Goal: Task Accomplishment & Management: Manage account settings

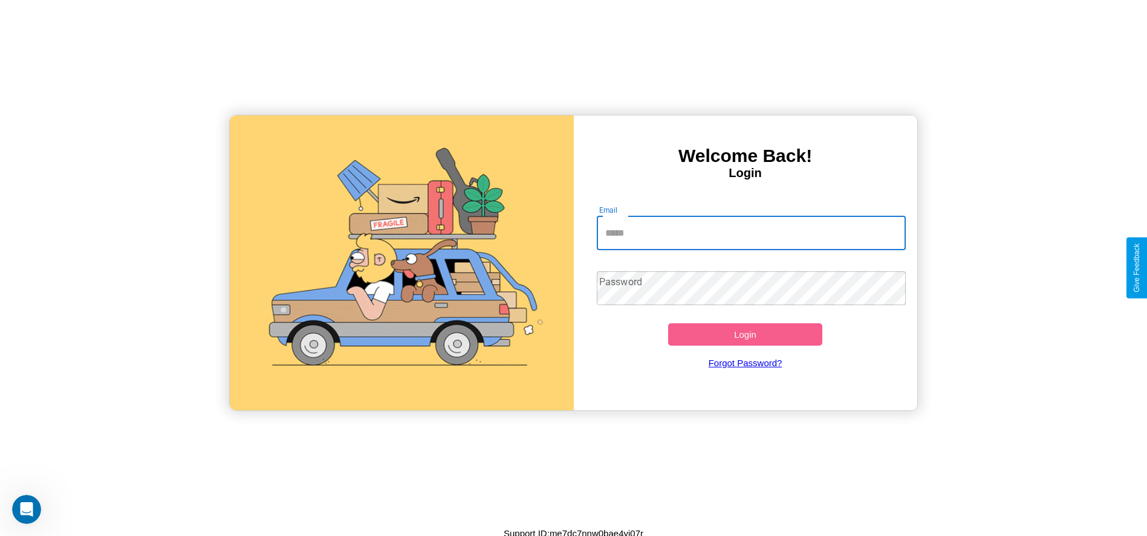
click at [751, 233] on input "Email" at bounding box center [751, 233] width 309 height 34
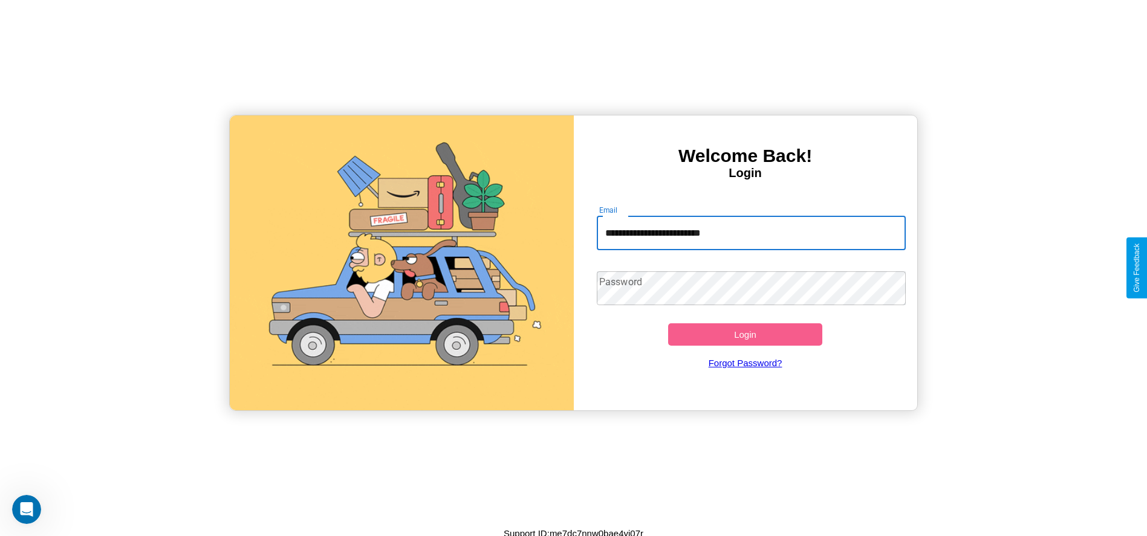
type input "**********"
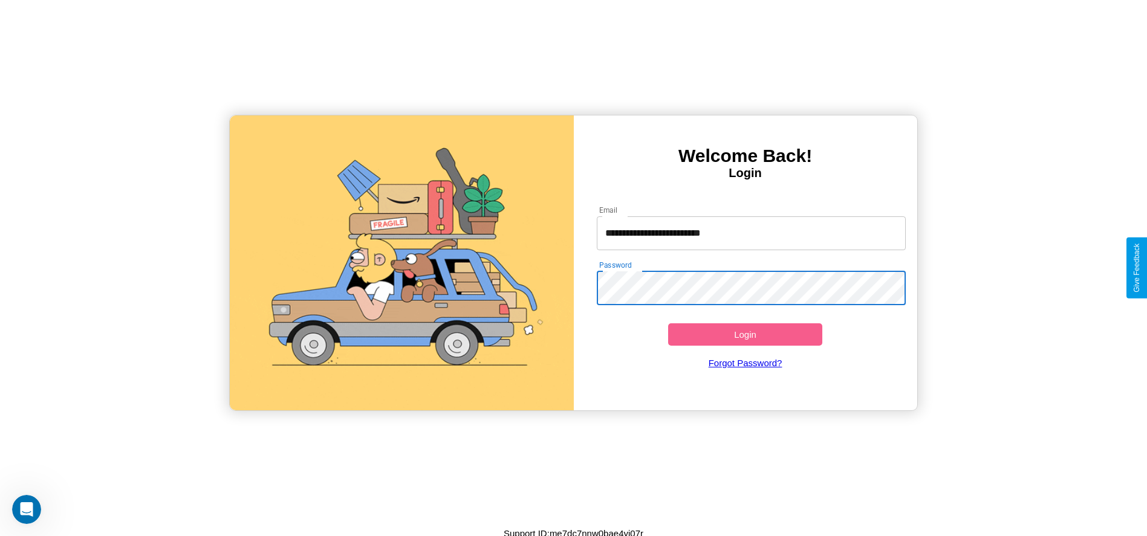
click at [745, 334] on button "Login" at bounding box center [745, 334] width 155 height 22
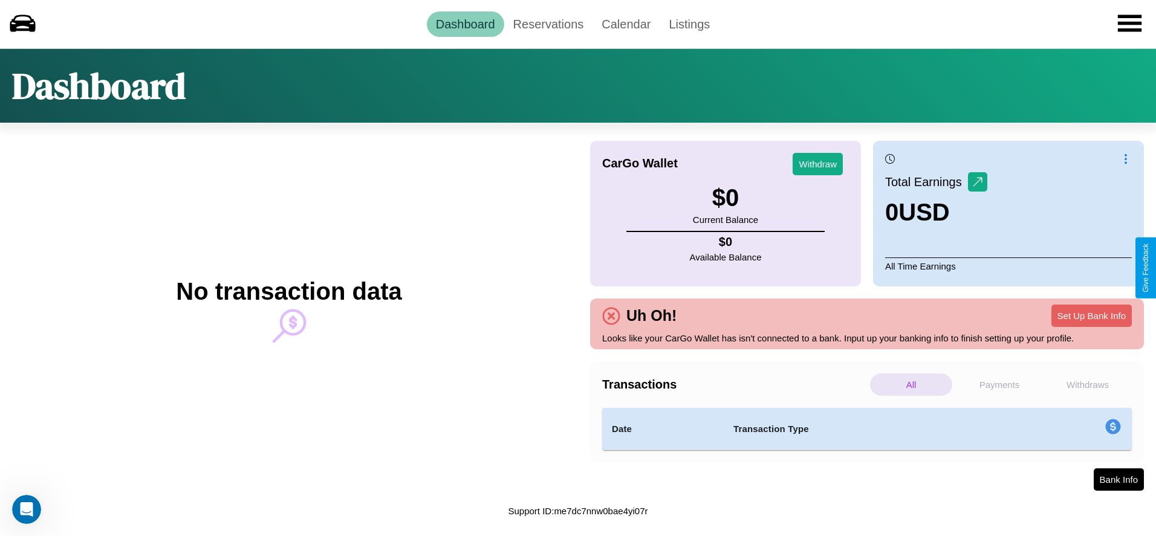
click at [999, 384] on p "Payments" at bounding box center [999, 385] width 82 height 22
click at [911, 384] on p "All" at bounding box center [911, 385] width 82 height 22
click at [999, 384] on p "Payments" at bounding box center [999, 385] width 82 height 22
click at [548, 24] on link "Reservations" at bounding box center [548, 23] width 89 height 25
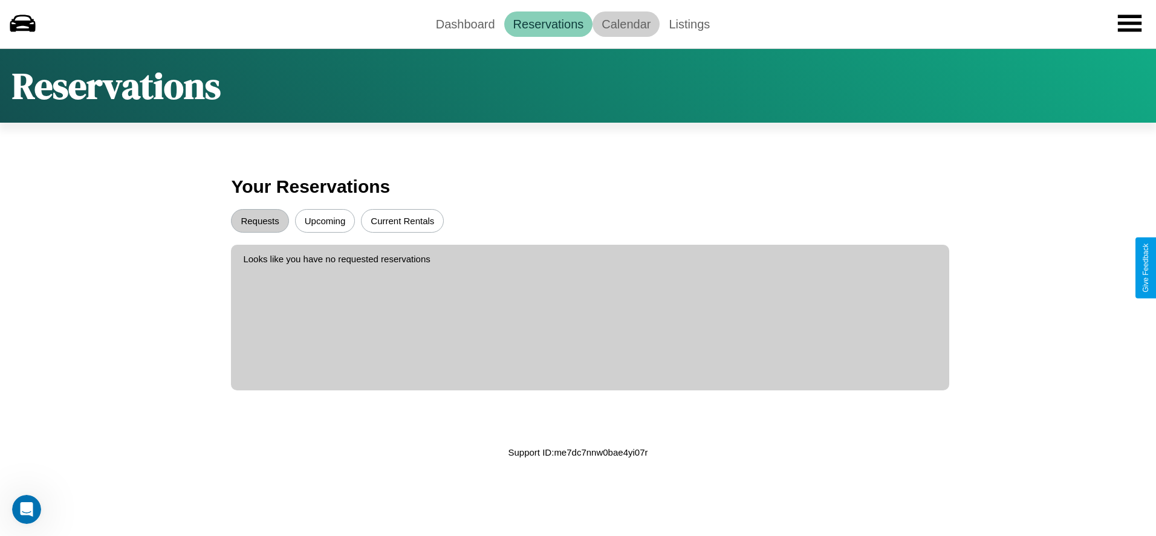
click at [626, 24] on link "Calendar" at bounding box center [625, 23] width 67 height 25
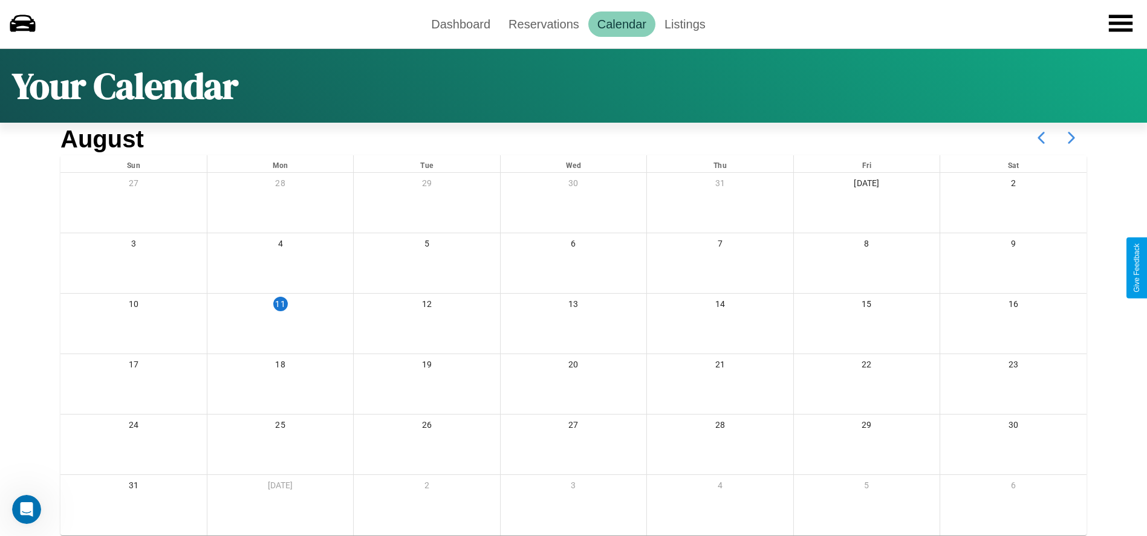
click at [1071, 138] on icon at bounding box center [1071, 138] width 30 height 30
